Goal: Go to known website: Go to known website

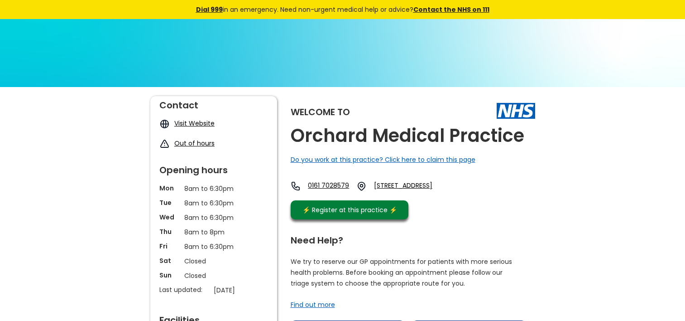
scroll to position [226, 0]
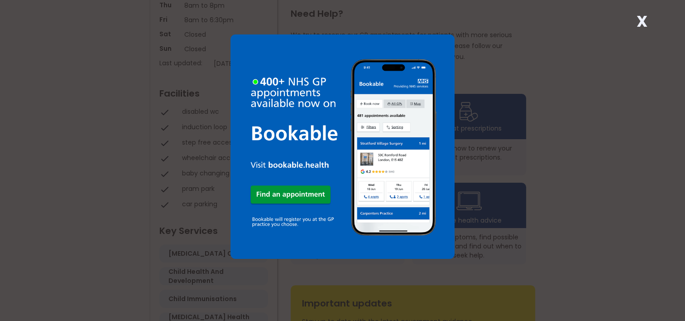
click at [644, 19] on strong "X" at bounding box center [641, 21] width 11 height 22
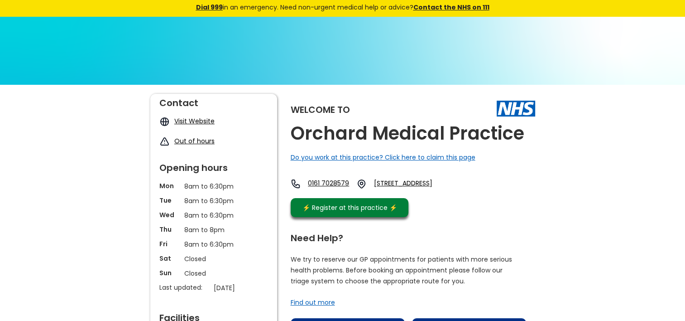
scroll to position [0, 0]
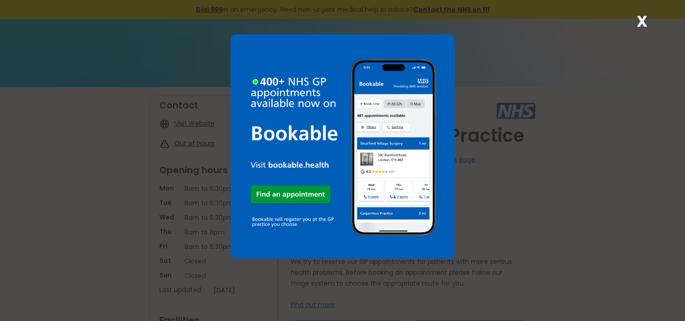
click at [643, 22] on strong "X" at bounding box center [641, 21] width 11 height 22
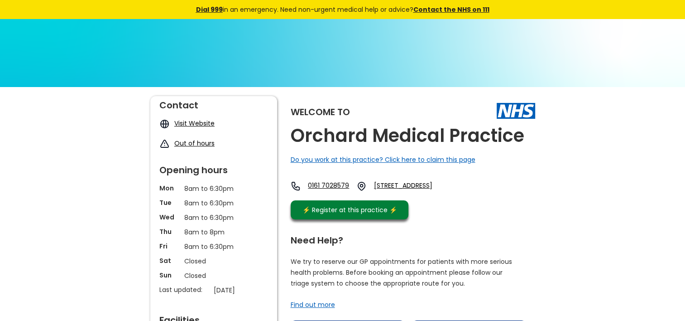
click at [188, 123] on link "Visit Website" at bounding box center [194, 123] width 40 height 9
